Goal: Task Accomplishment & Management: Use online tool/utility

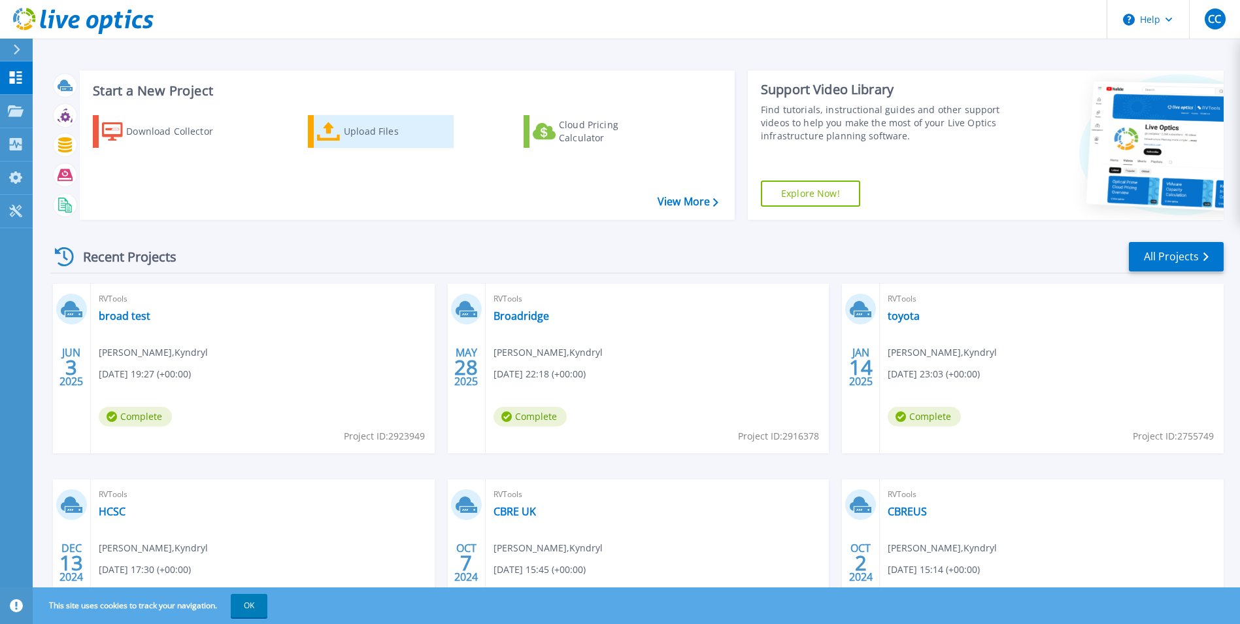
click at [358, 129] on div "Upload Files" at bounding box center [396, 131] width 105 height 26
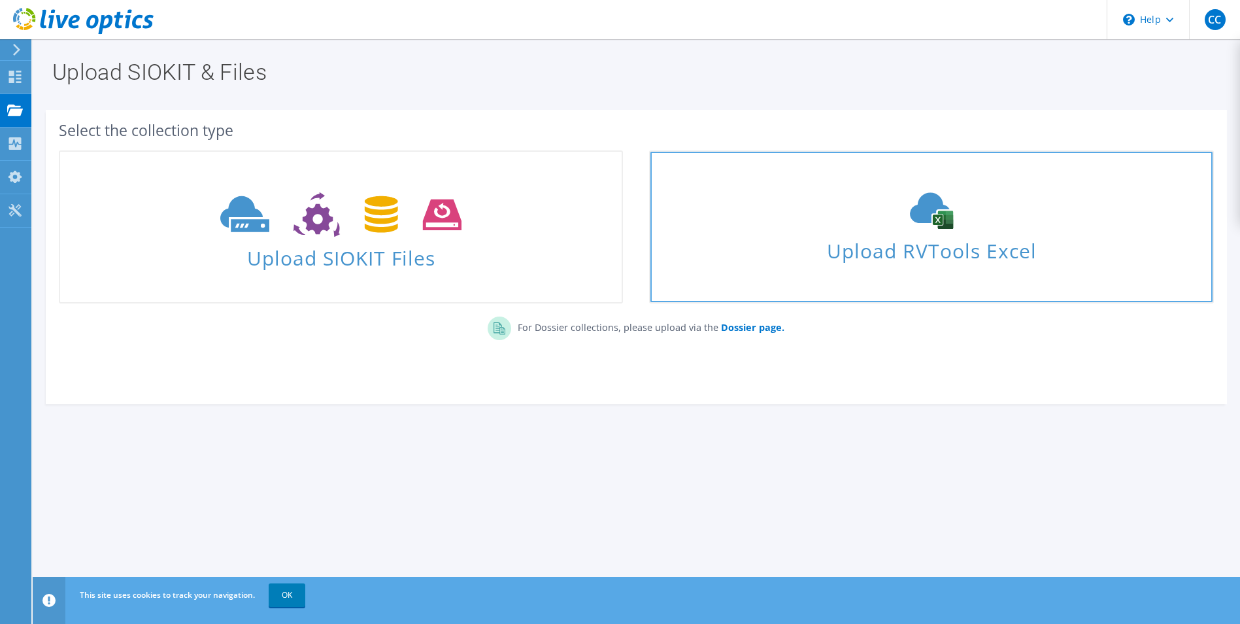
click at [831, 243] on span "Upload RVTools Excel" at bounding box center [931, 247] width 562 height 28
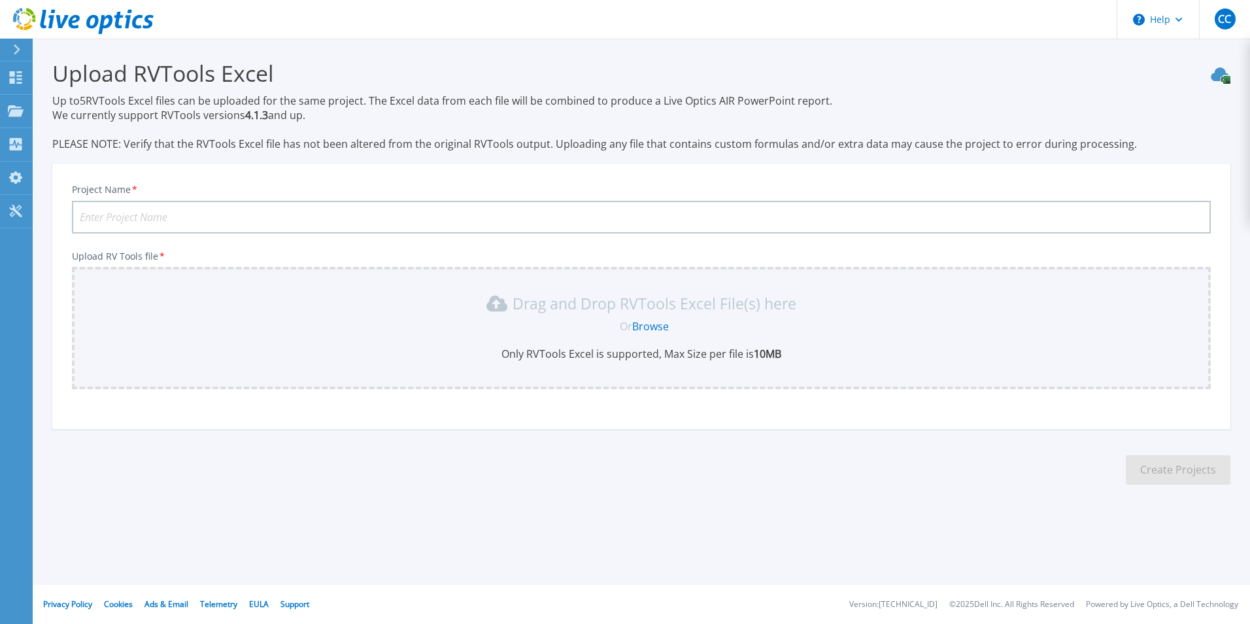
click at [651, 327] on link "Browse" at bounding box center [650, 326] width 37 height 14
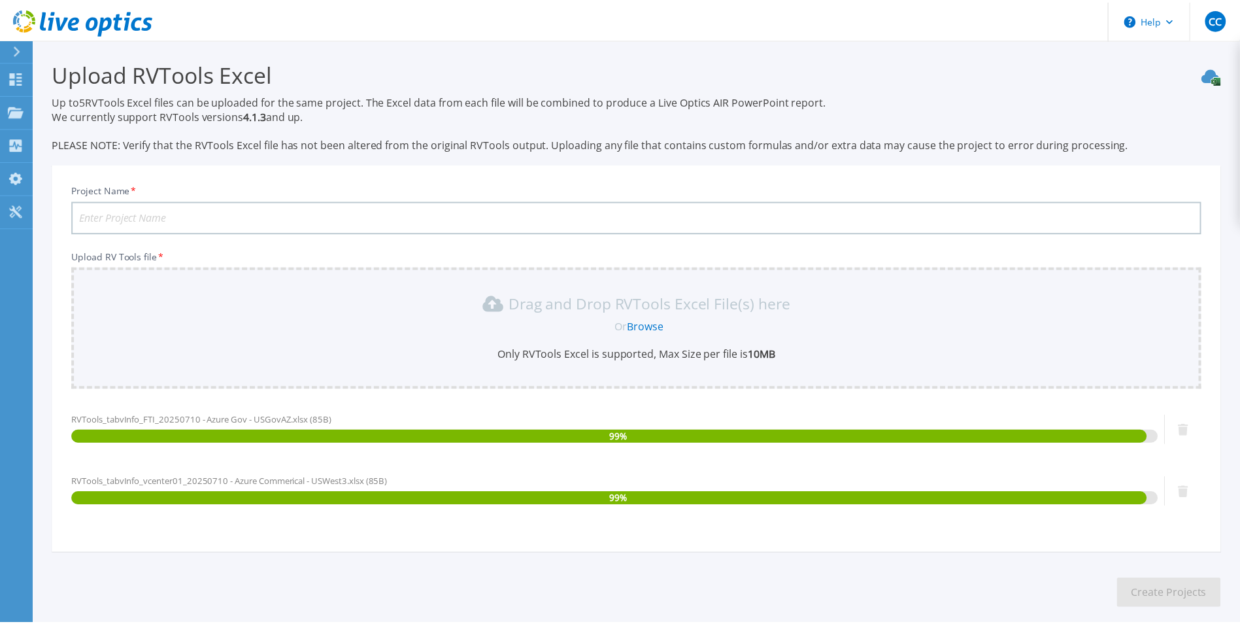
scroll to position [65, 0]
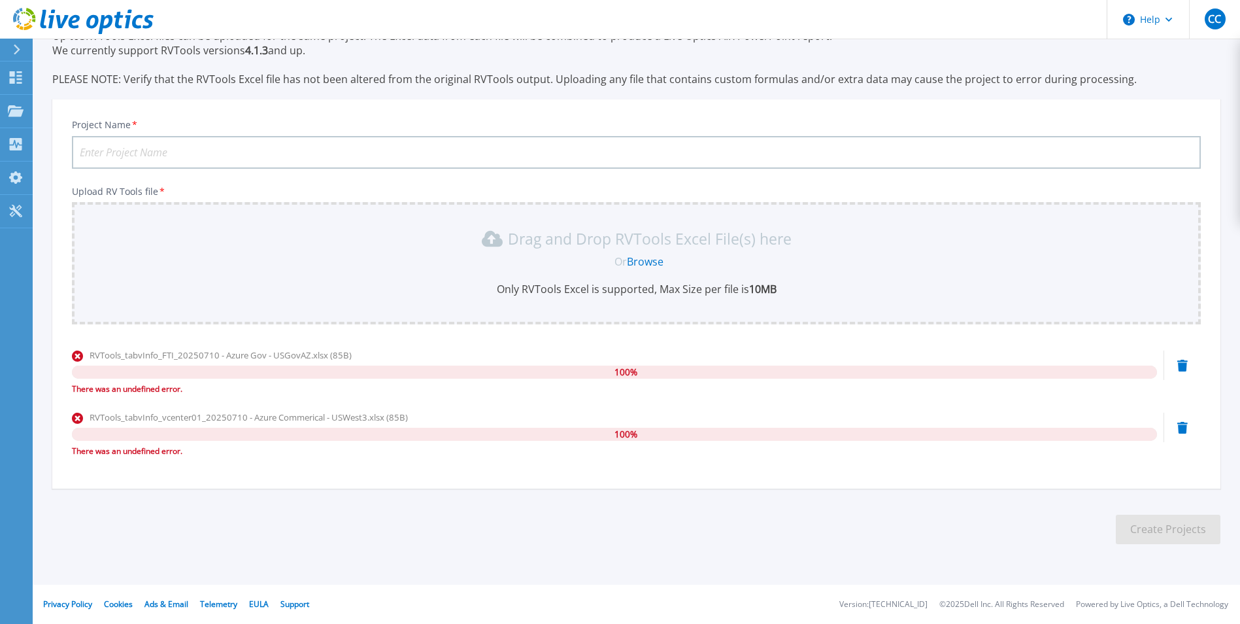
click at [1181, 371] on icon at bounding box center [1182, 366] width 10 height 12
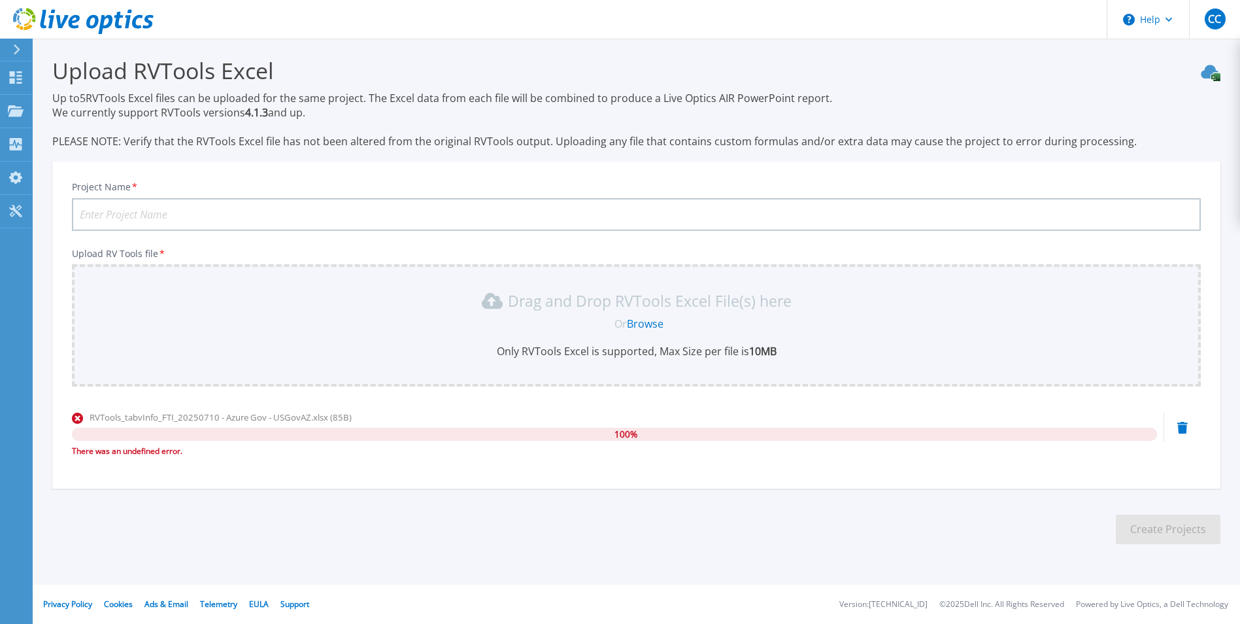
click at [1181, 426] on icon at bounding box center [1182, 428] width 10 height 12
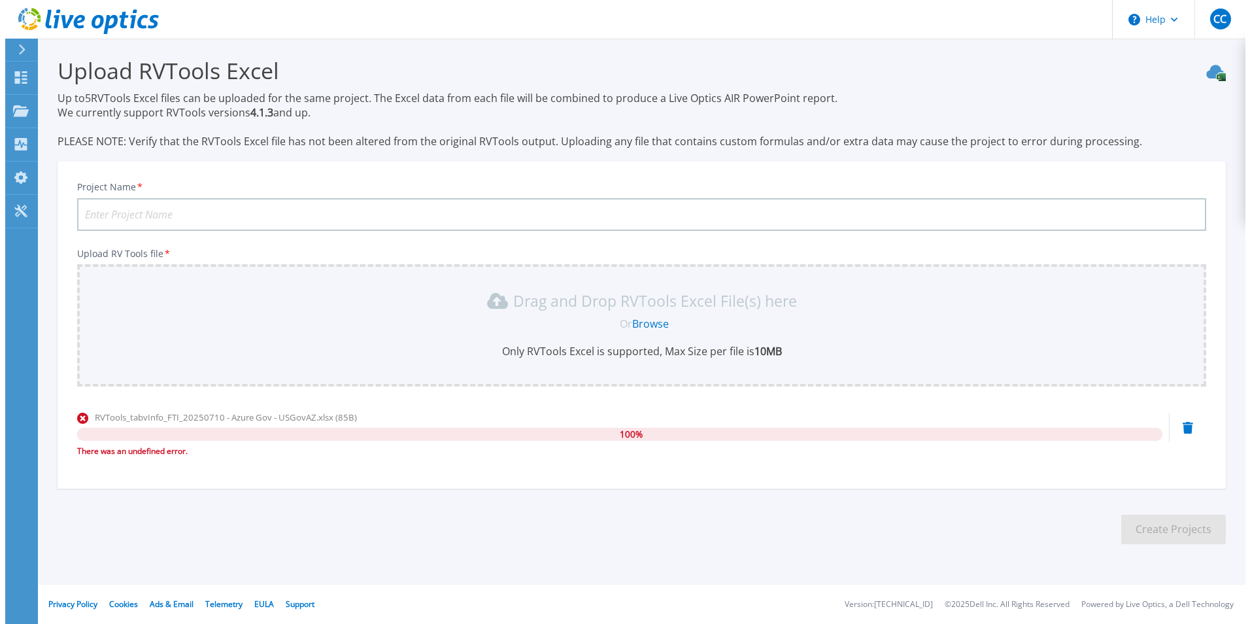
scroll to position [0, 0]
